Goal: Transaction & Acquisition: Download file/media

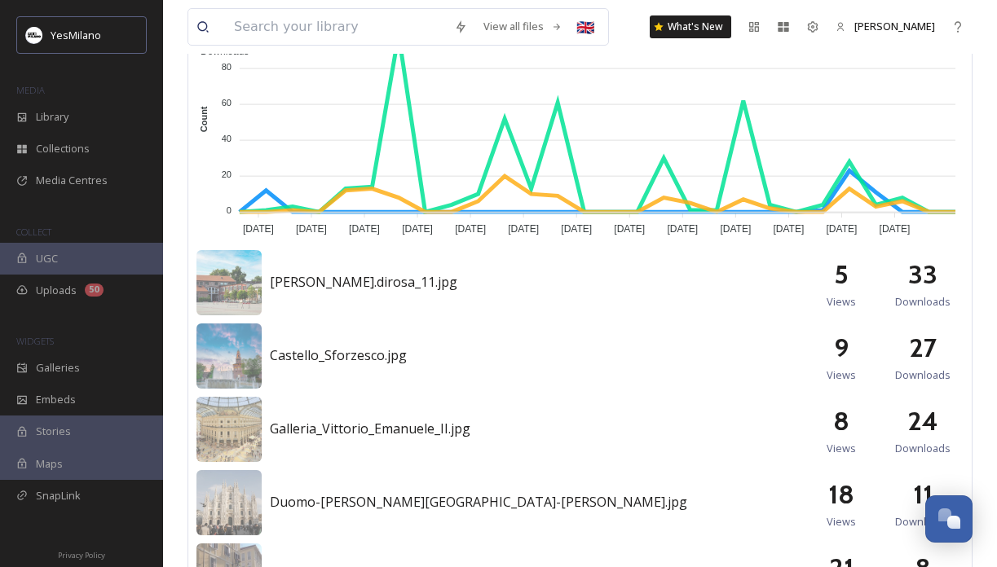
scroll to position [533, 0]
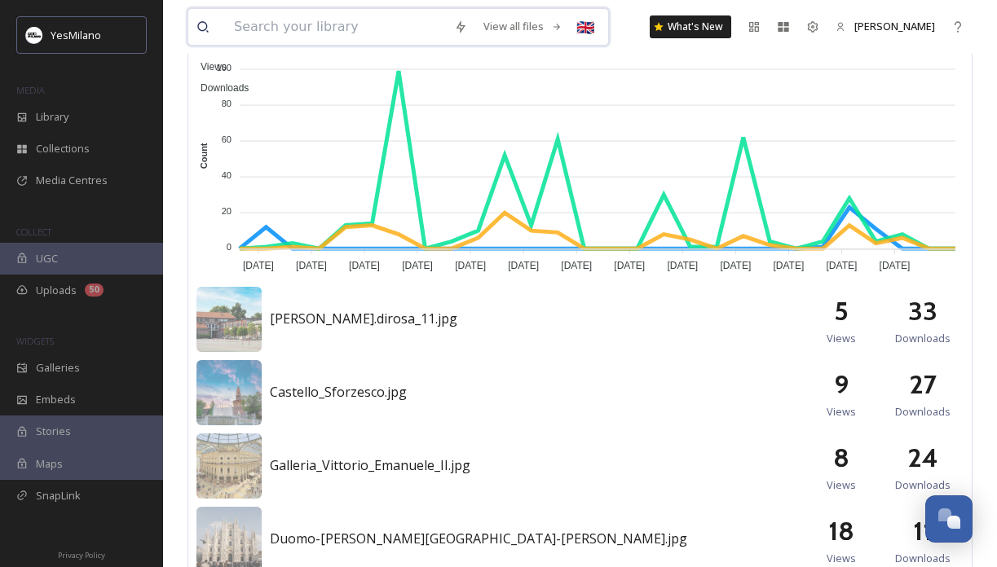
click at [374, 30] on input at bounding box center [336, 27] width 220 height 36
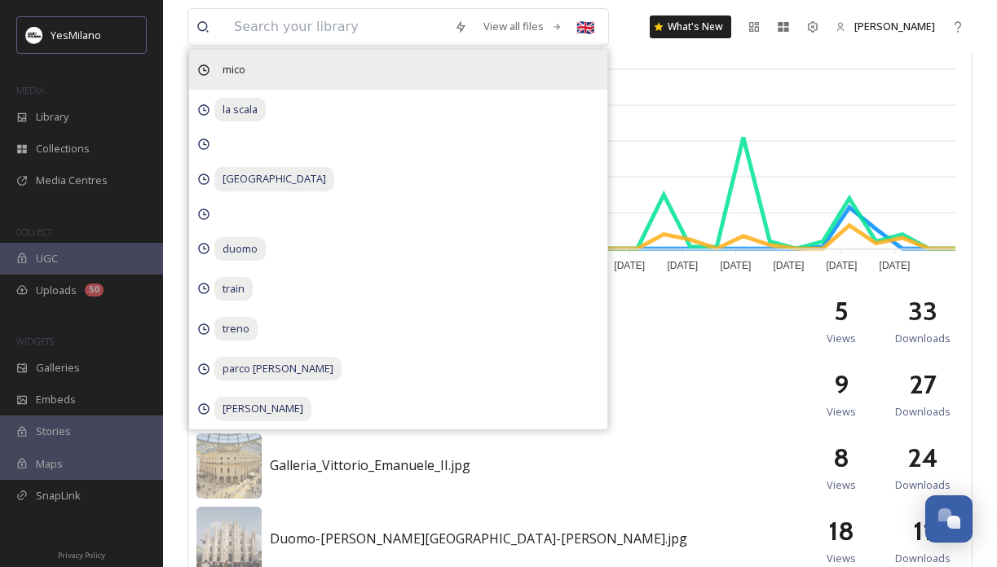
click at [296, 80] on div "mico" at bounding box center [398, 70] width 418 height 40
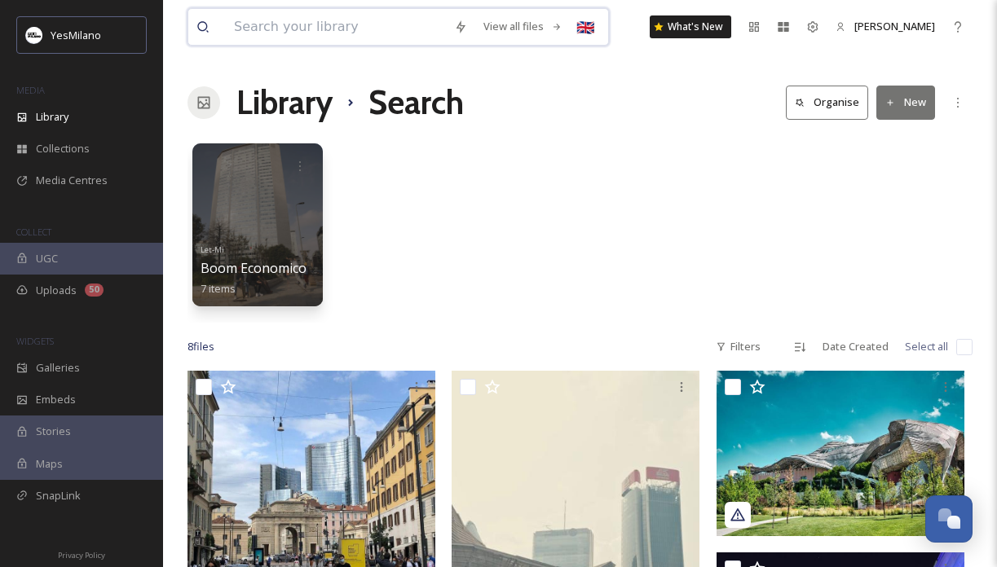
click at [386, 29] on input at bounding box center [336, 27] width 220 height 36
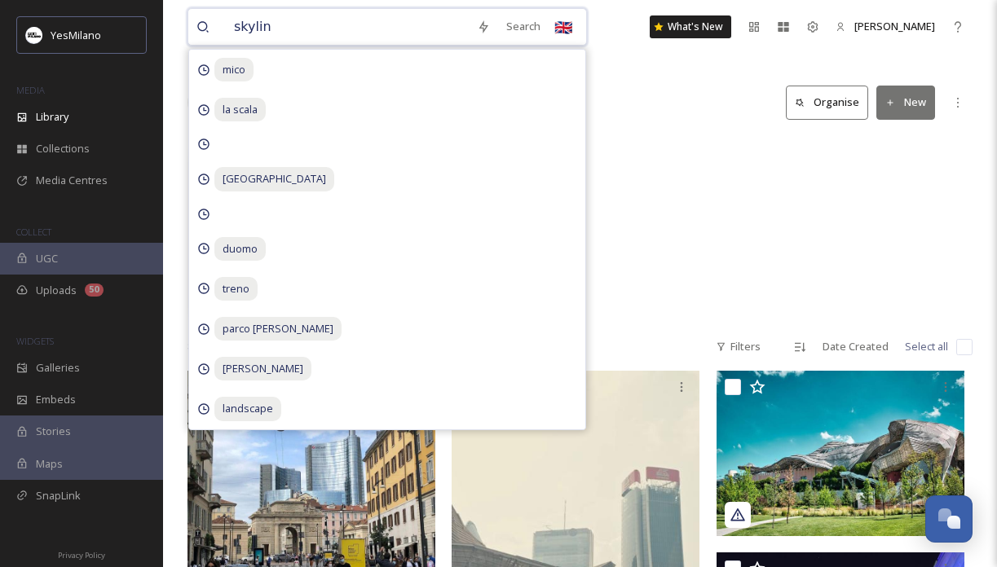
type input "skyline"
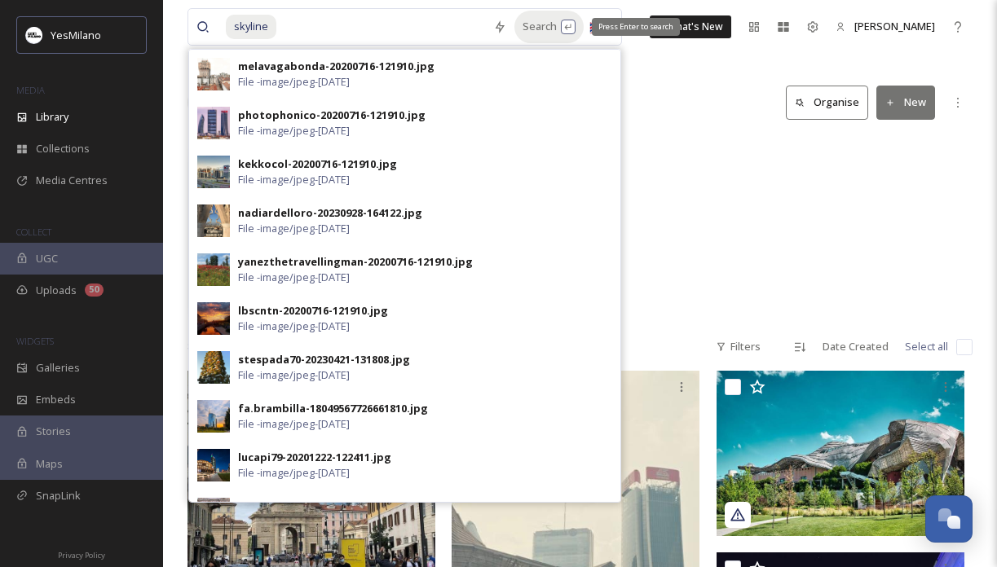
click at [527, 23] on div "Search Press Enter to search" at bounding box center [548, 27] width 69 height 32
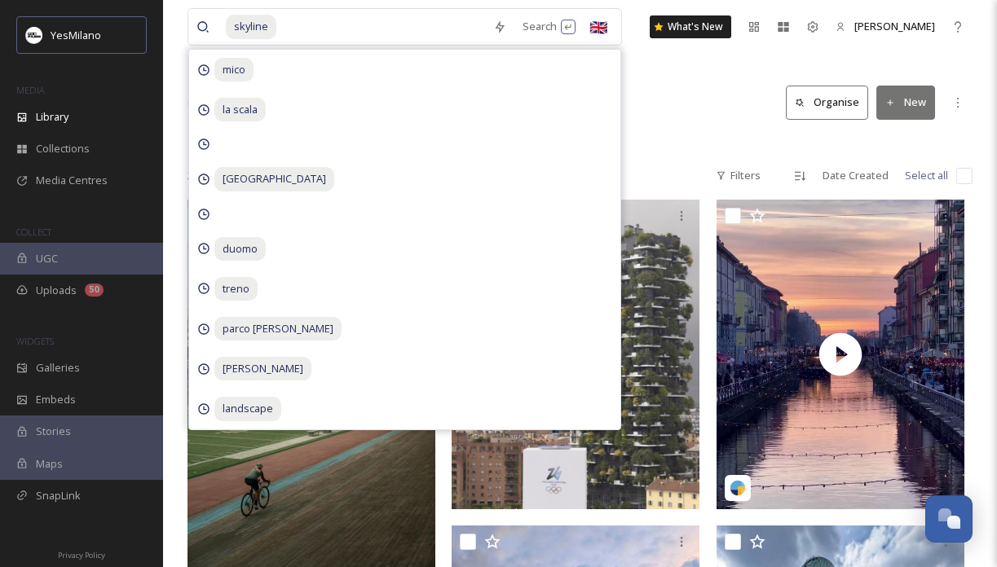
click at [673, 93] on div "Library Search Organise New" at bounding box center [580, 102] width 785 height 49
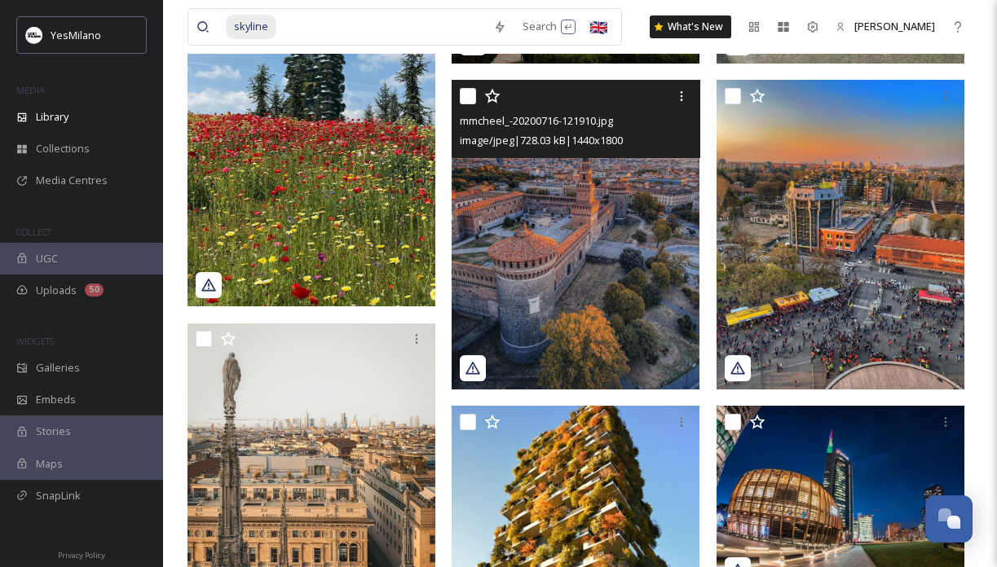
scroll to position [772, 0]
click at [658, 223] on img at bounding box center [576, 235] width 248 height 310
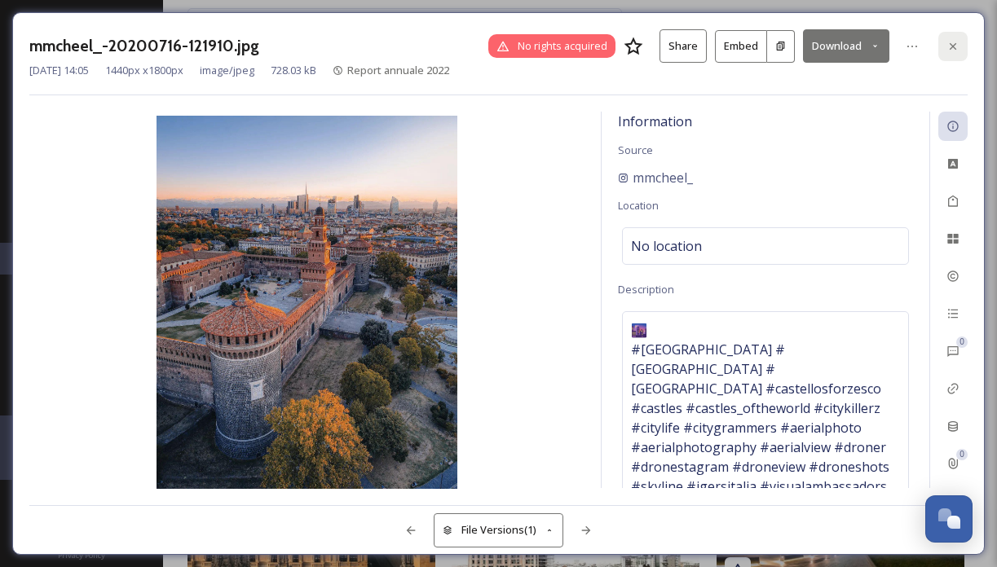
click at [952, 47] on icon at bounding box center [953, 46] width 13 height 13
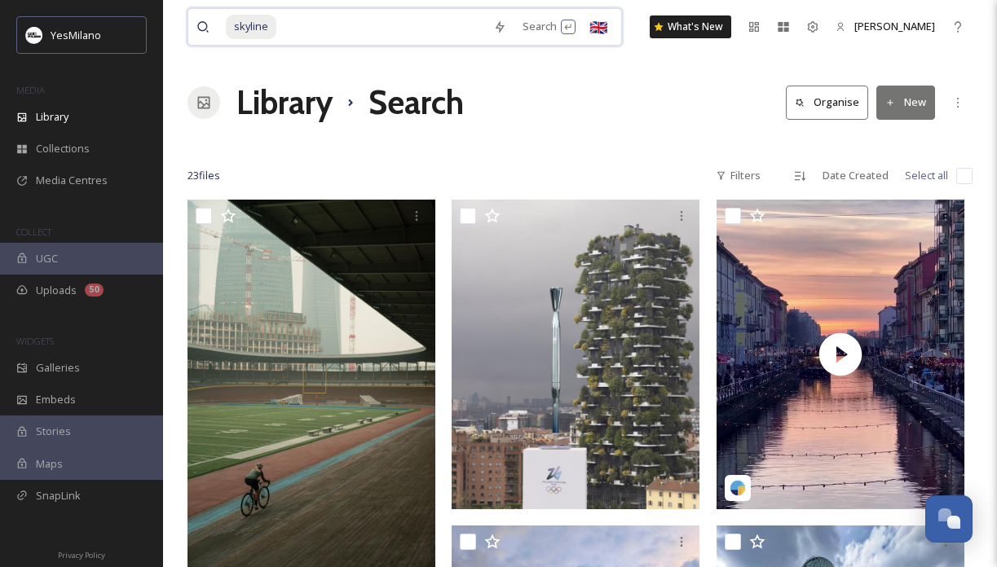
click at [403, 43] on input at bounding box center [381, 27] width 207 height 36
type input "s"
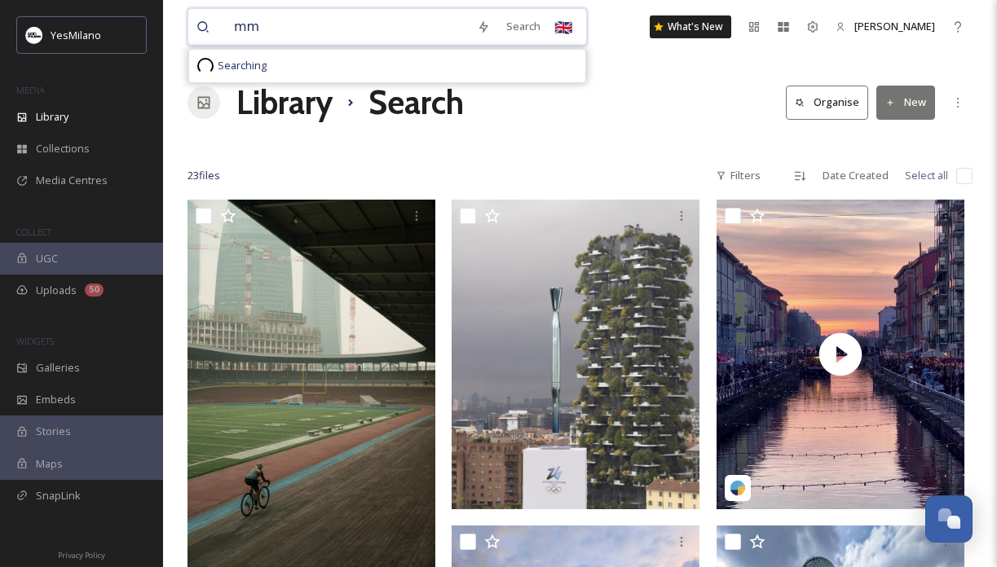
type input "m"
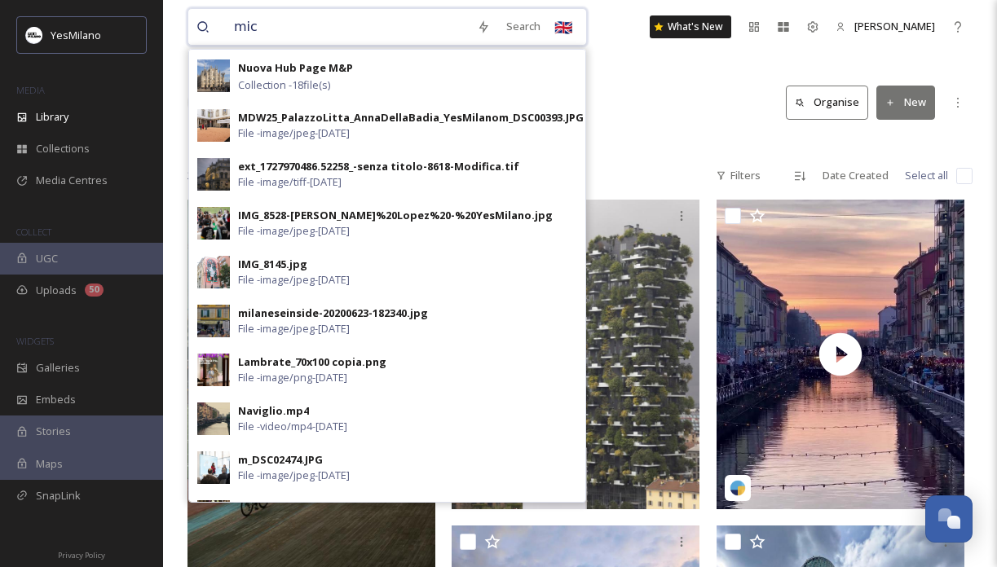
type input "mico"
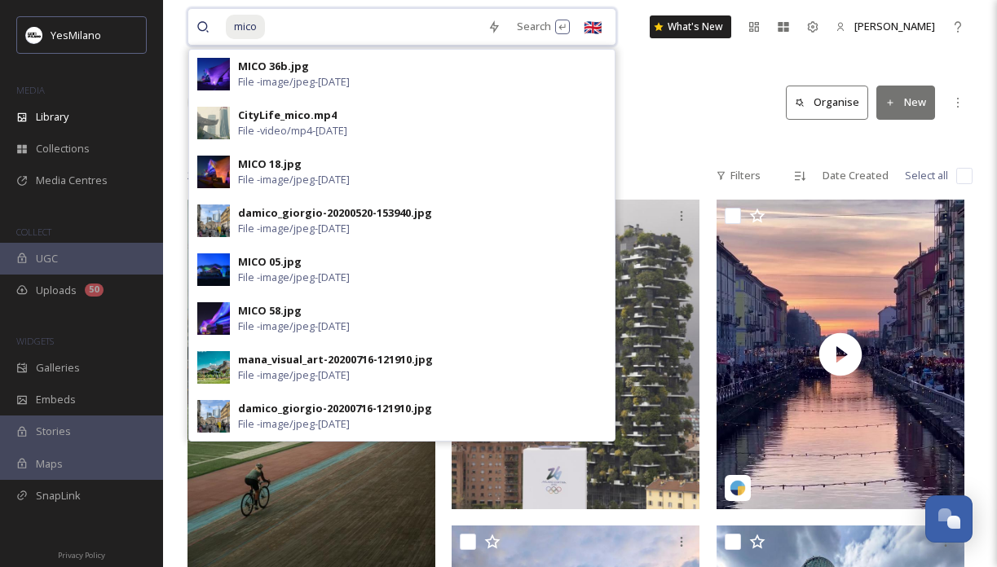
click at [381, 35] on input at bounding box center [373, 27] width 213 height 36
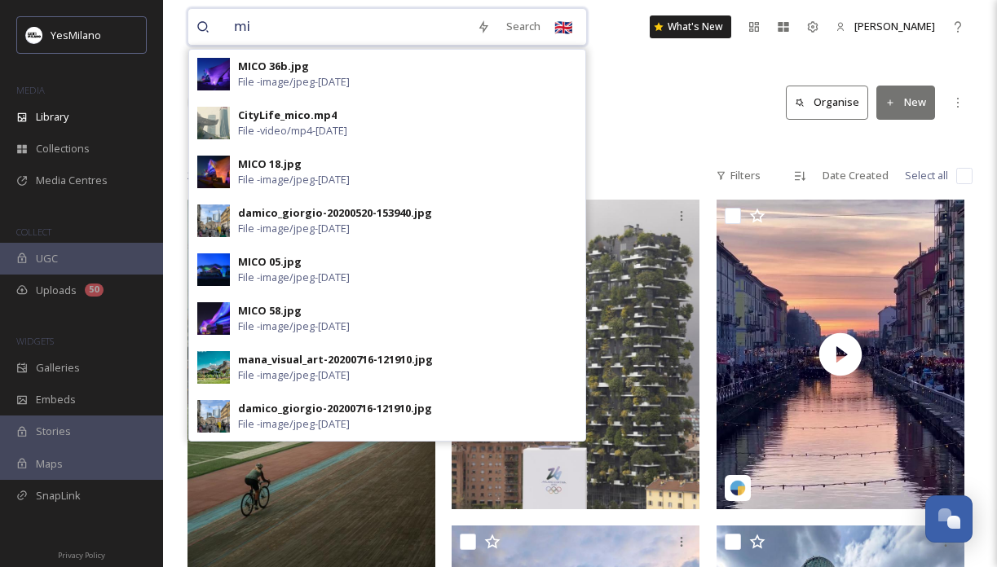
type input "m"
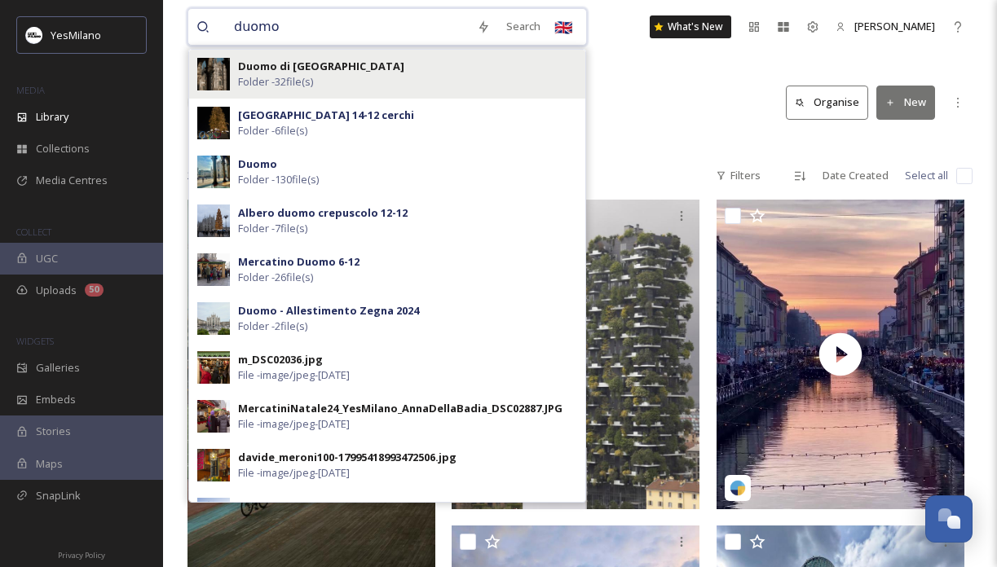
type input "duomo"
click at [352, 66] on div "Duomo di Milano Folder - 32 file(s)" at bounding box center [407, 74] width 339 height 31
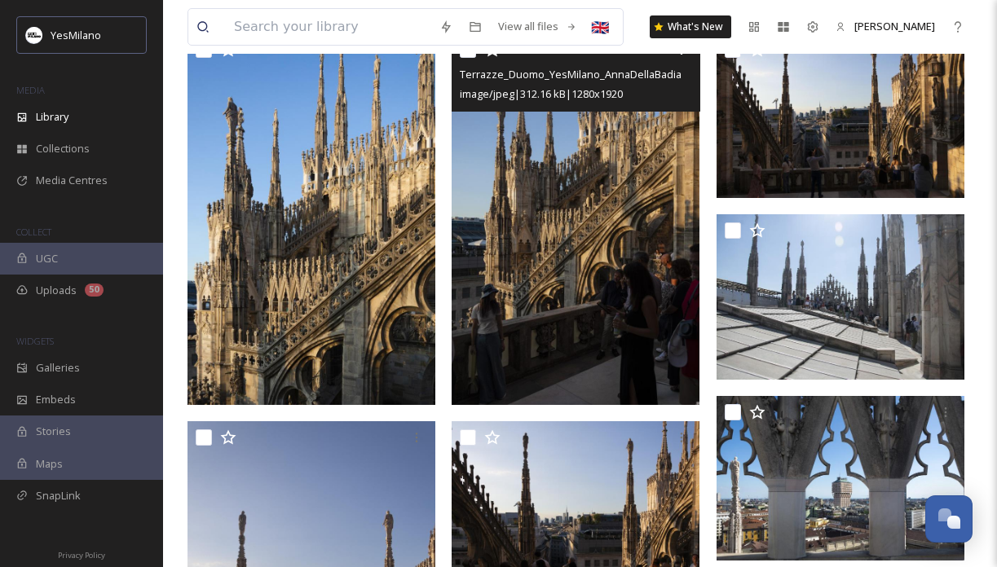
scroll to position [400, 0]
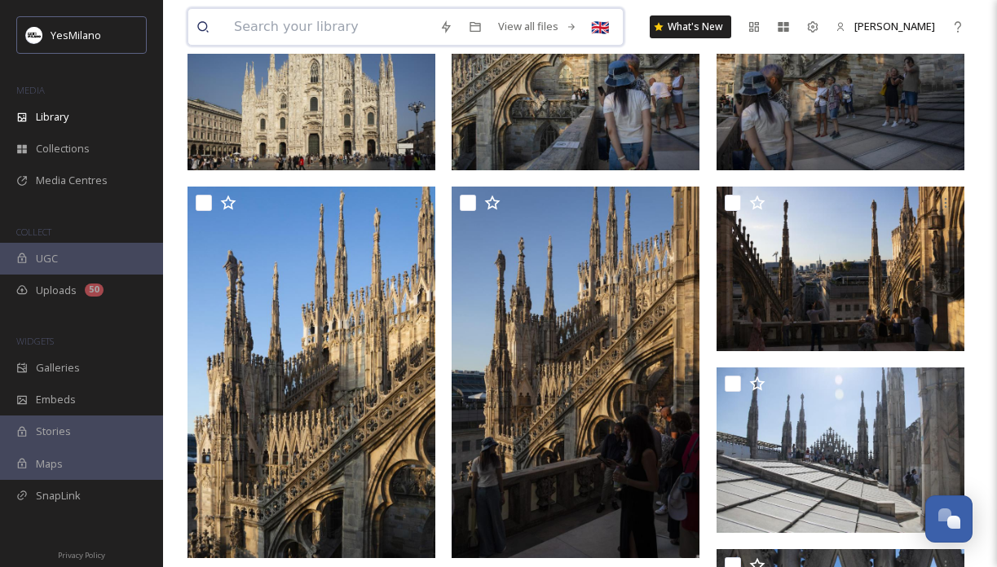
click at [370, 32] on input at bounding box center [328, 27] width 205 height 36
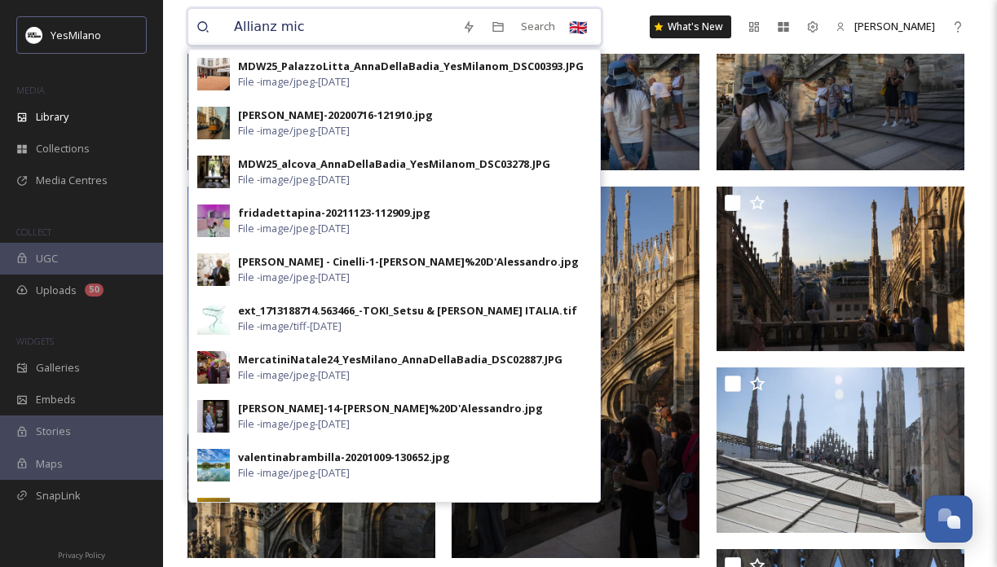
type input "Allianz mico"
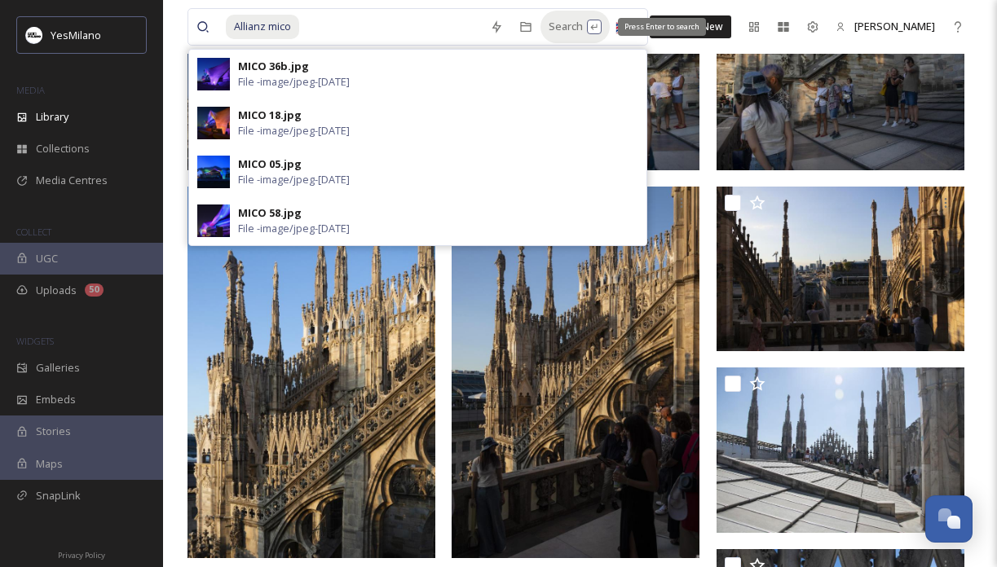
click at [558, 24] on div "Search Press Enter to search" at bounding box center [575, 27] width 69 height 32
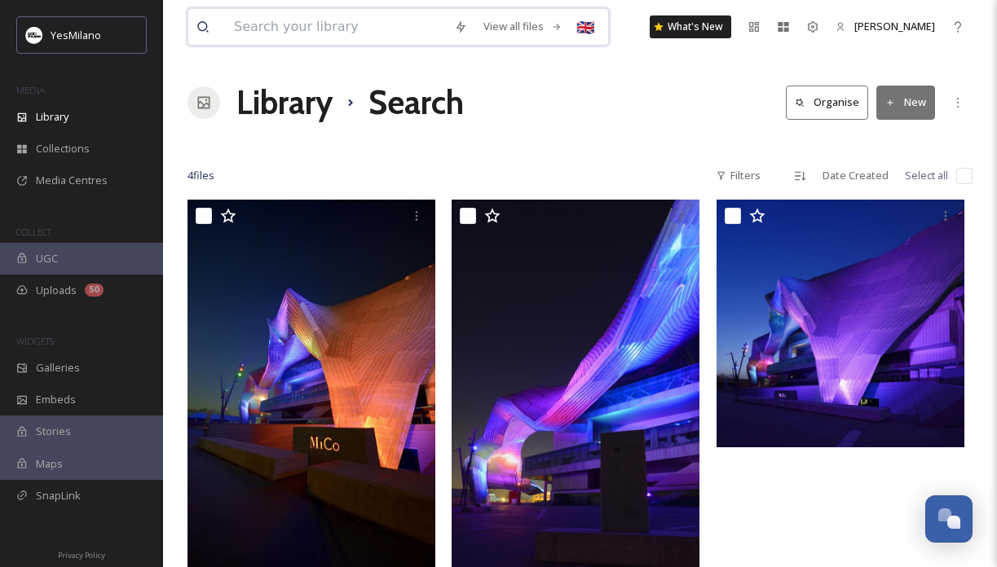
click at [405, 29] on input at bounding box center [336, 27] width 220 height 36
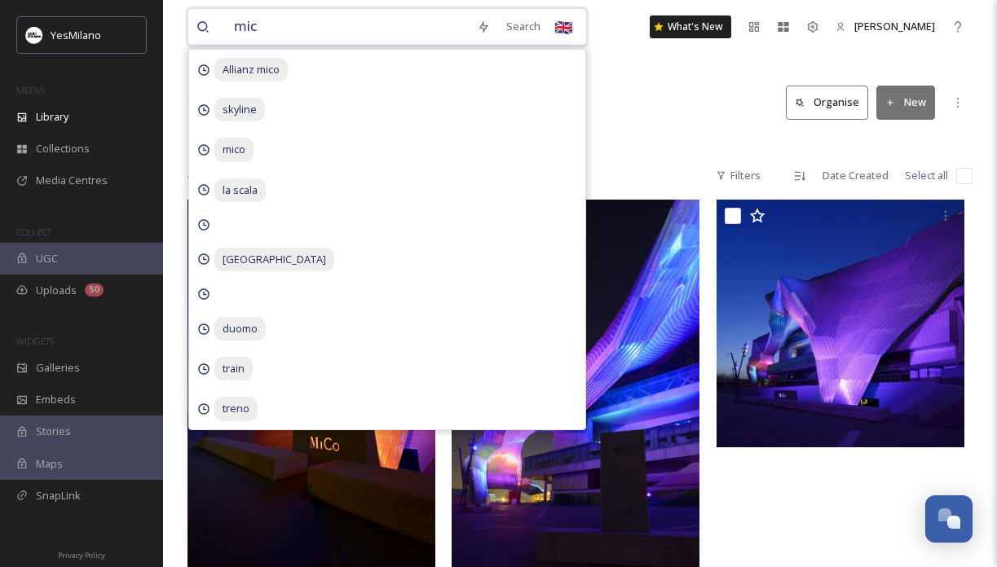
type input "mico"
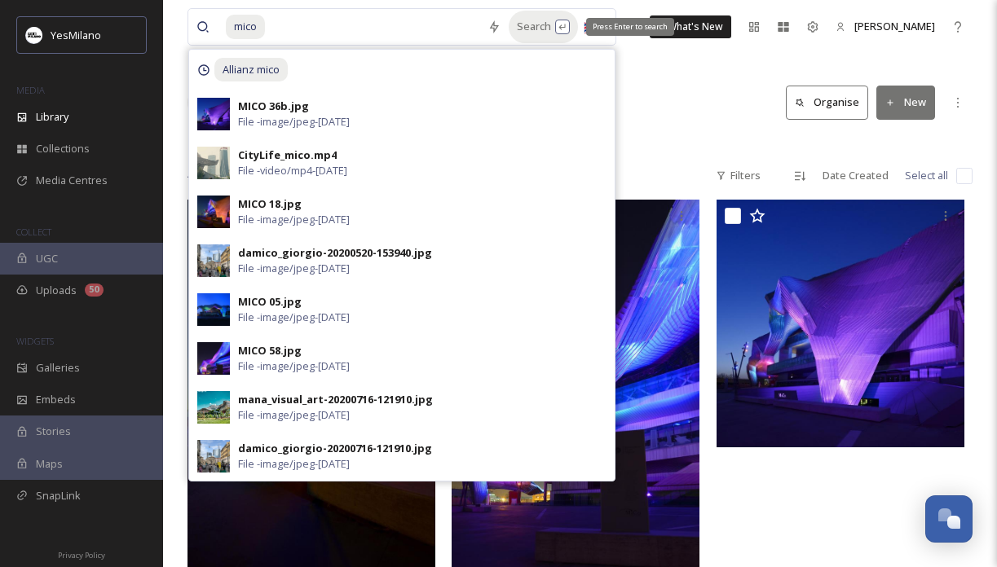
click at [528, 35] on div "Search Press Enter to search" at bounding box center [543, 27] width 69 height 32
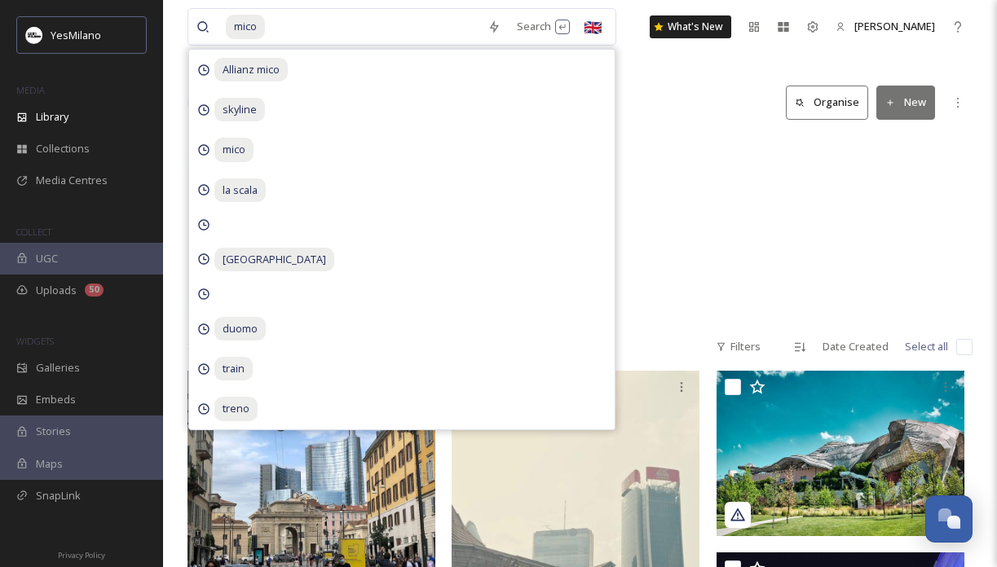
click at [678, 176] on div "Let-Mi Boom Economico 7 items" at bounding box center [580, 229] width 785 height 188
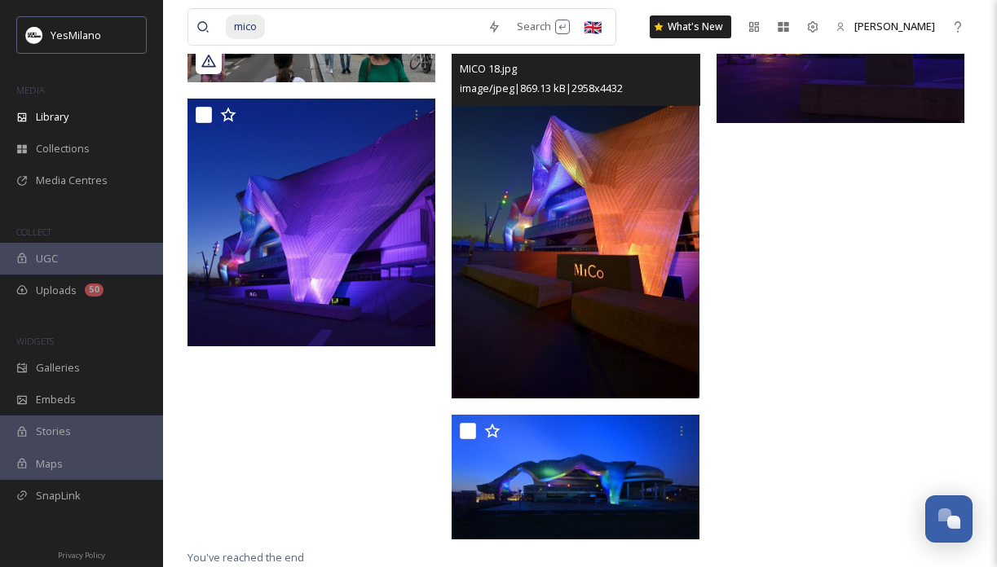
scroll to position [800, 0]
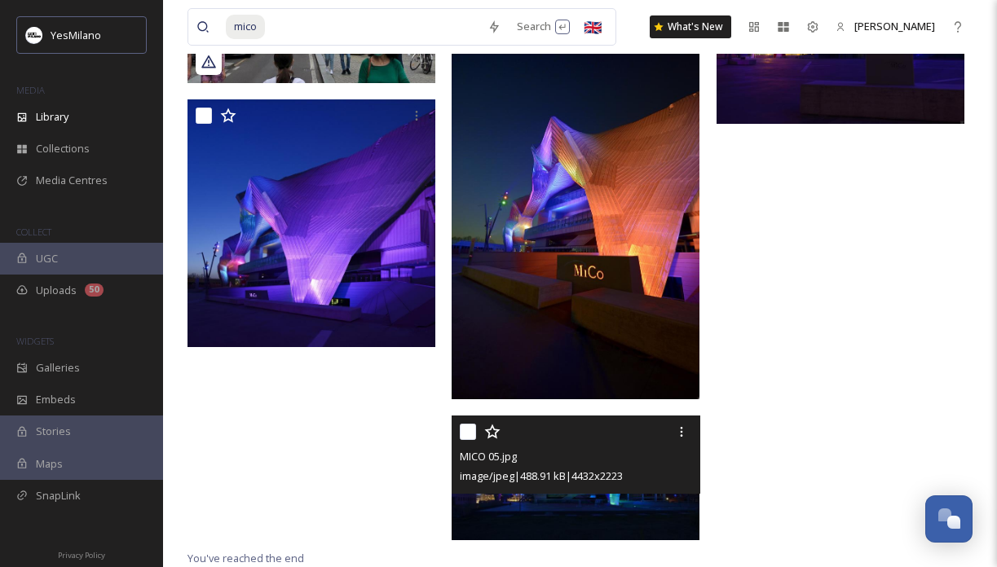
click at [656, 515] on img at bounding box center [576, 478] width 248 height 124
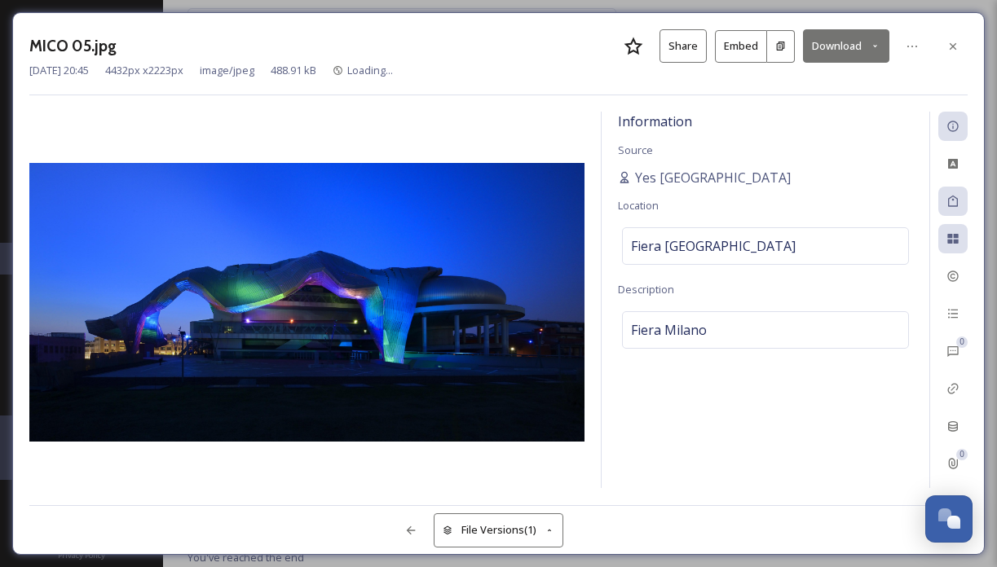
click at [820, 38] on button "Download" at bounding box center [846, 45] width 86 height 33
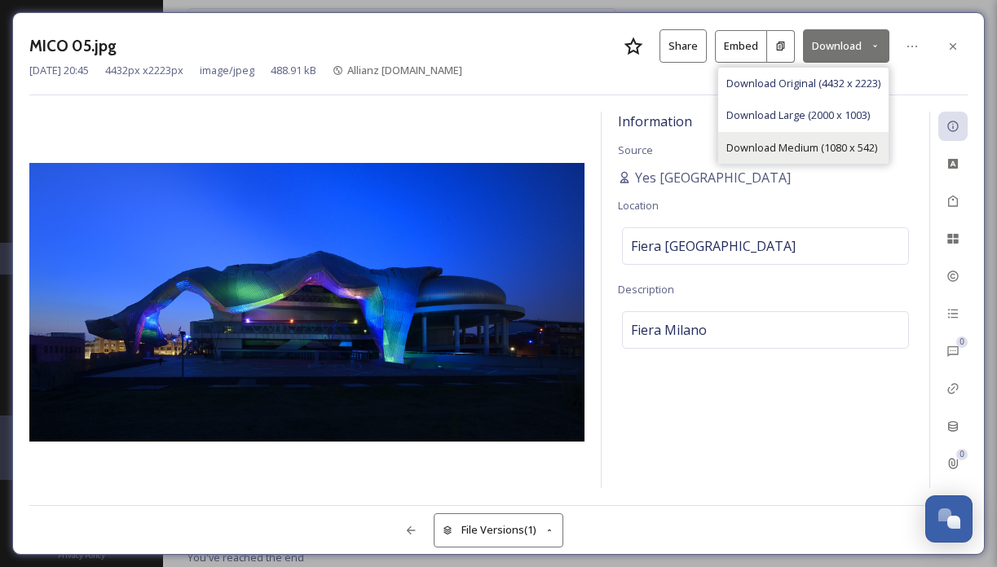
click at [865, 145] on span "Download Medium (1080 x 542)" at bounding box center [801, 147] width 151 height 15
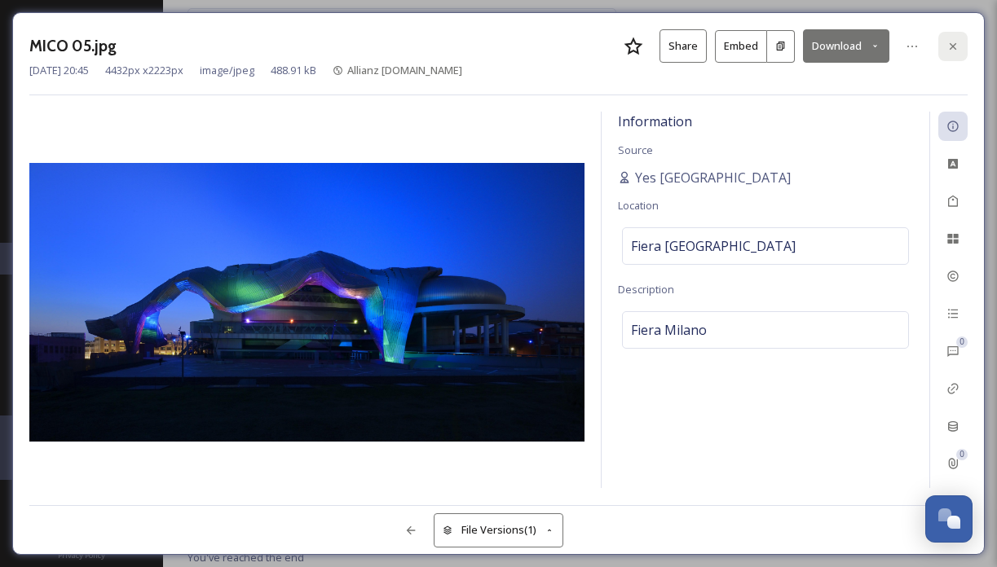
click at [954, 49] on icon at bounding box center [953, 46] width 13 height 13
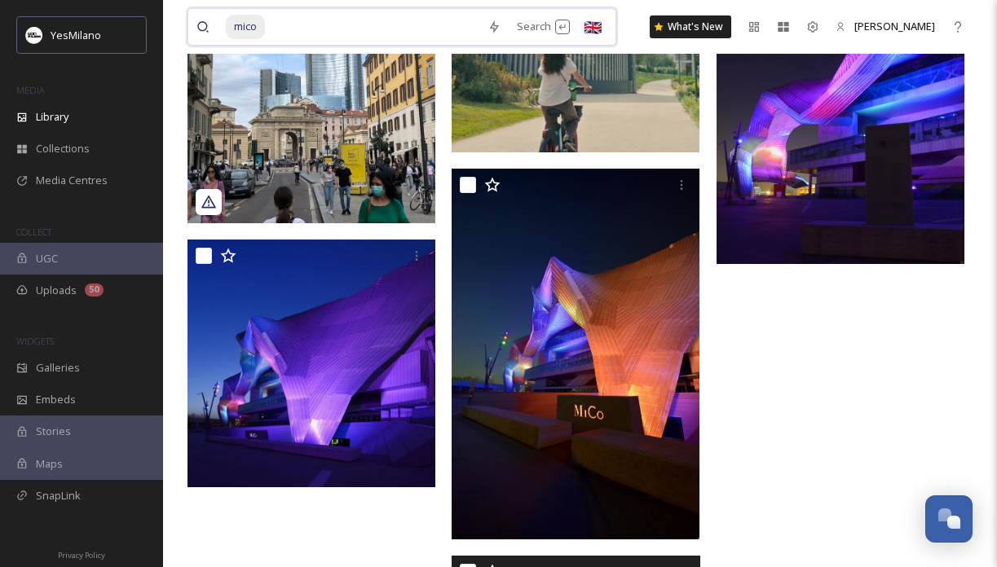
click at [438, 29] on input at bounding box center [373, 27] width 213 height 36
type input "m"
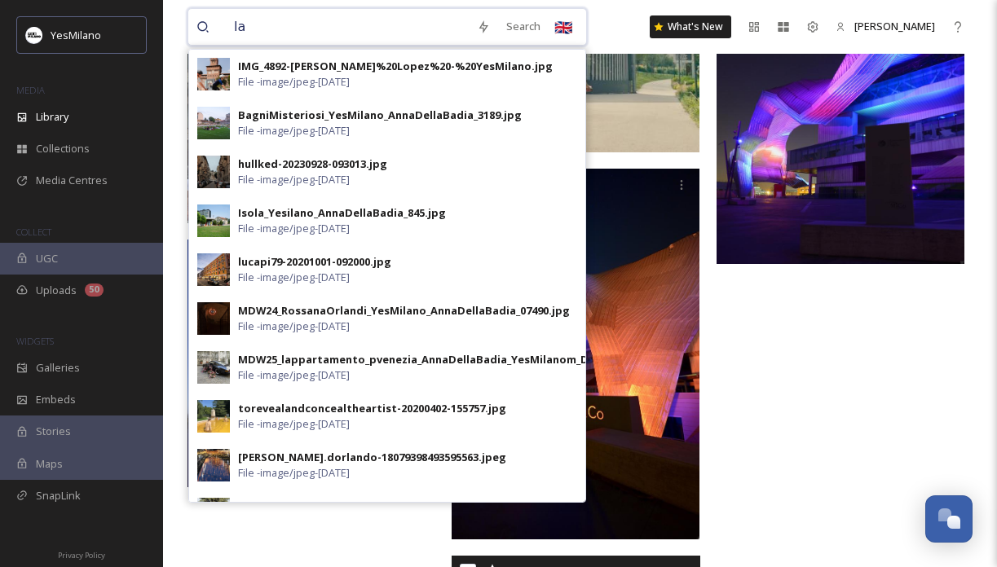
type input "l"
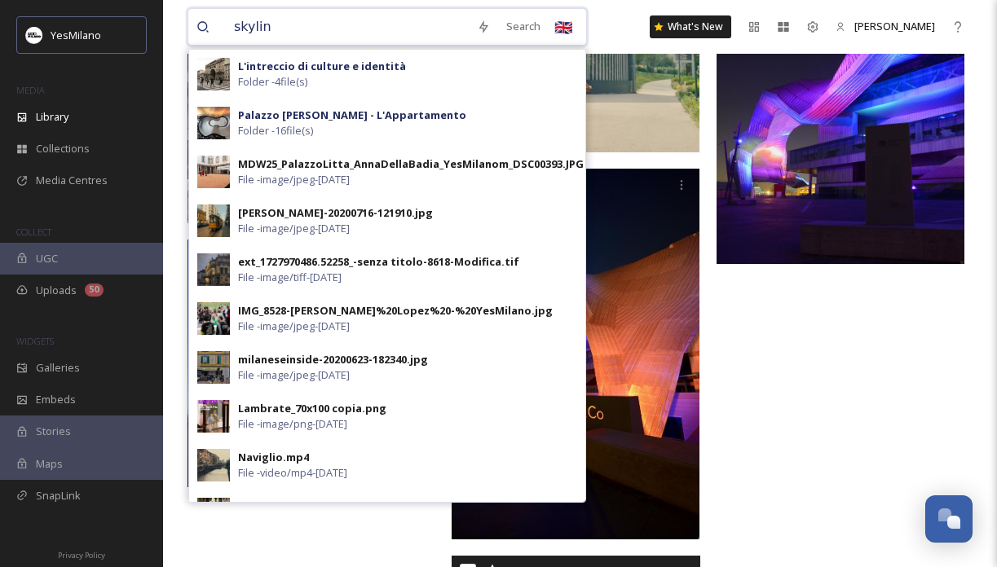
type input "skyline"
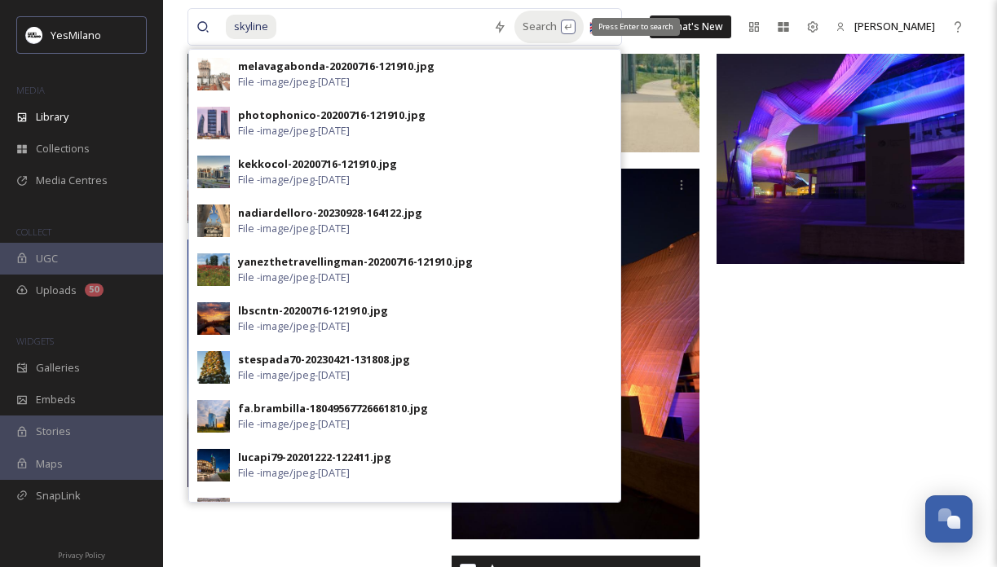
click at [534, 37] on div "Search Press Enter to search" at bounding box center [548, 27] width 69 height 32
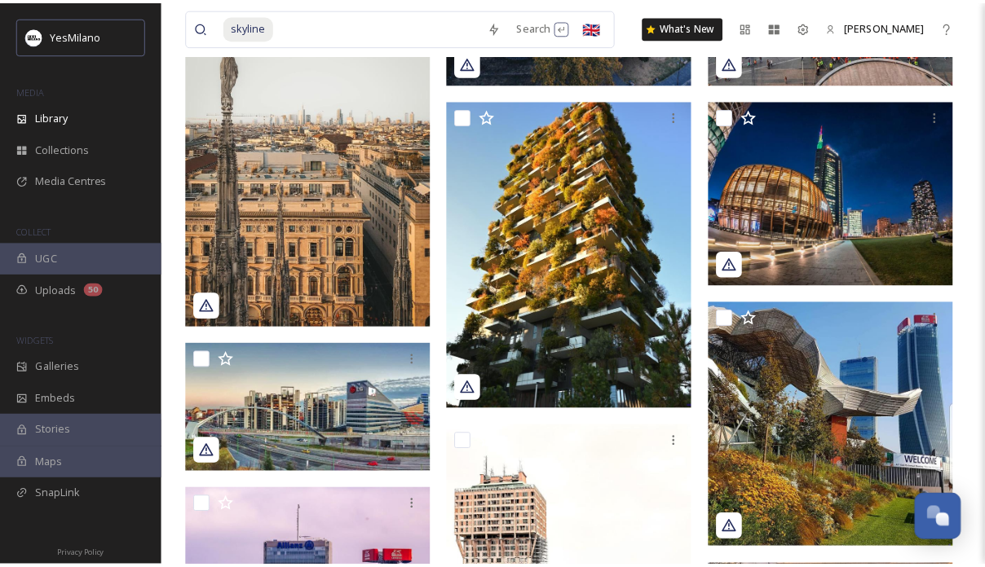
scroll to position [1077, 0]
